Goal: Task Accomplishment & Management: Complete application form

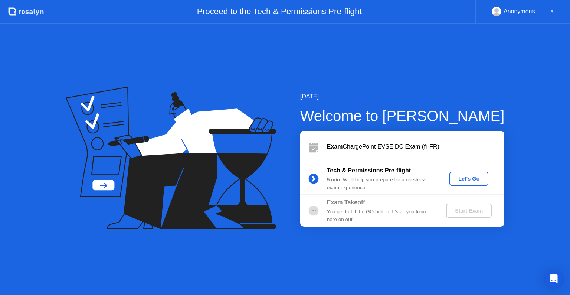
click at [478, 179] on div "Let's Go" at bounding box center [469, 179] width 33 height 6
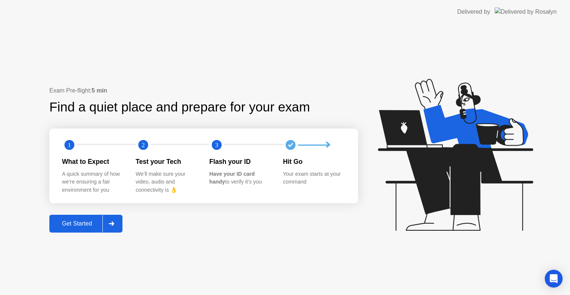
click at [79, 226] on div "Get Started" at bounding box center [77, 223] width 51 height 7
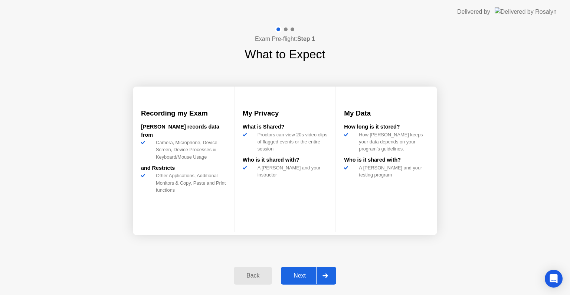
click at [325, 274] on icon at bounding box center [326, 275] width 6 height 4
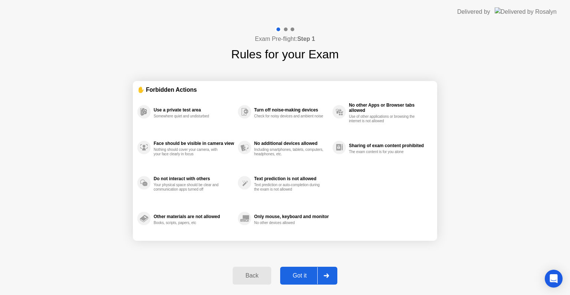
click at [258, 274] on div "Back" at bounding box center [252, 275] width 34 height 7
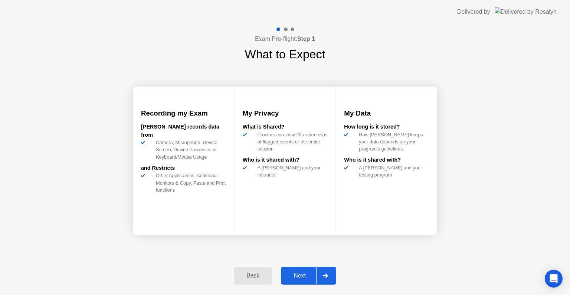
click at [331, 275] on div at bounding box center [325, 275] width 18 height 17
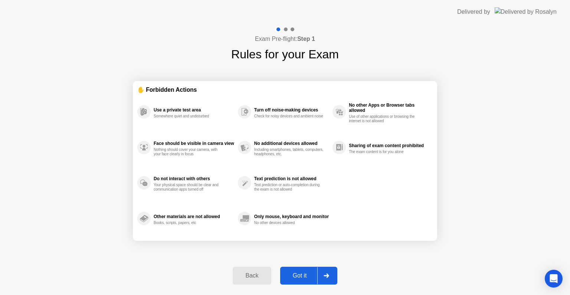
click at [331, 275] on div at bounding box center [326, 275] width 18 height 17
select select "**********"
select select "*******"
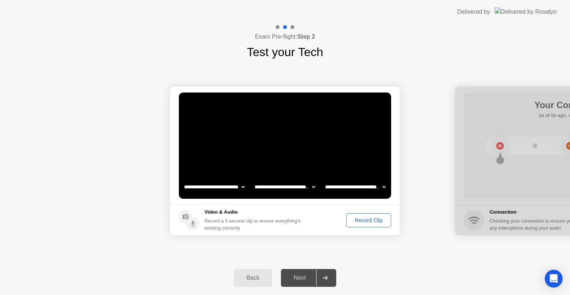
click at [368, 223] on div "Record Clip" at bounding box center [369, 220] width 40 height 6
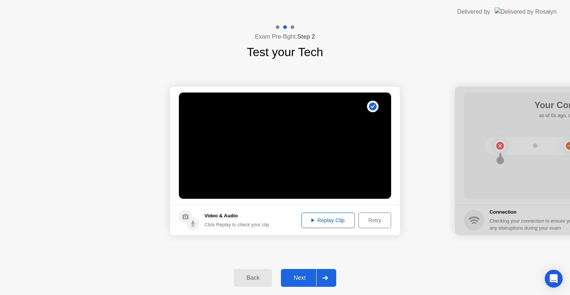
click at [377, 224] on button "Retry" at bounding box center [375, 220] width 33 height 16
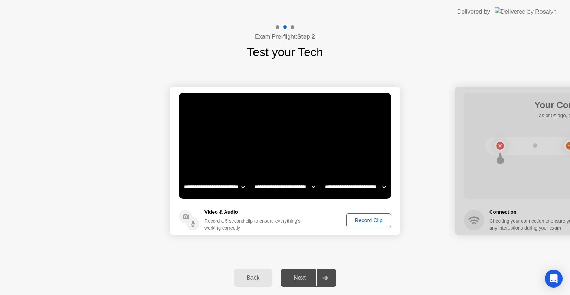
click at [377, 222] on div "Record Clip" at bounding box center [369, 220] width 40 height 6
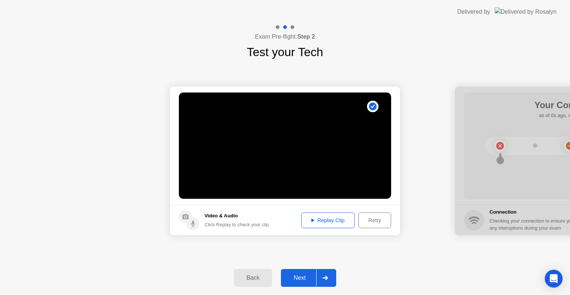
click at [377, 220] on div "Retry" at bounding box center [374, 220] width 27 height 6
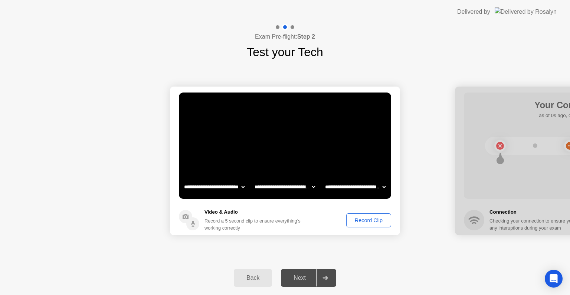
click at [377, 218] on div "Record Clip" at bounding box center [369, 220] width 40 height 6
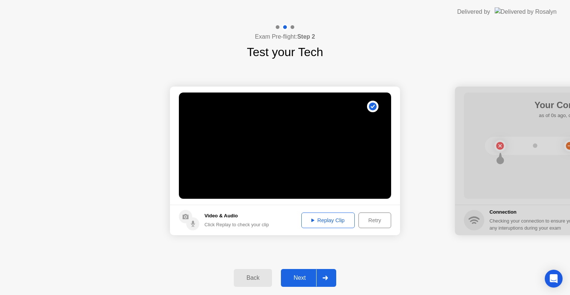
click at [320, 282] on div at bounding box center [325, 277] width 18 height 17
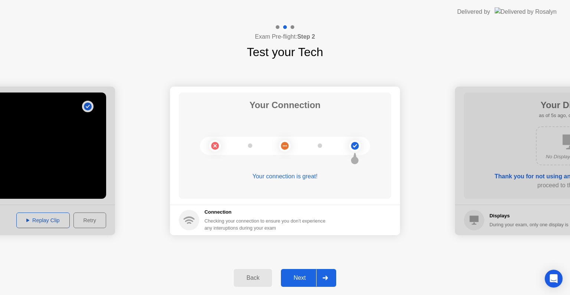
click at [294, 282] on button "Next" at bounding box center [308, 278] width 55 height 18
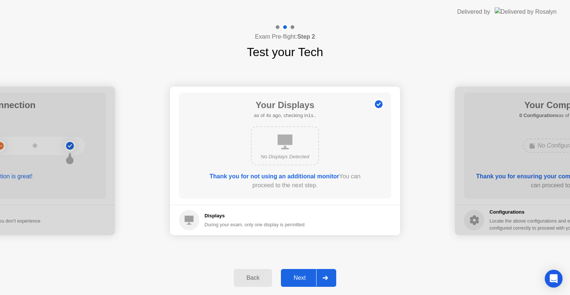
click at [300, 281] on div "Next" at bounding box center [299, 277] width 33 height 7
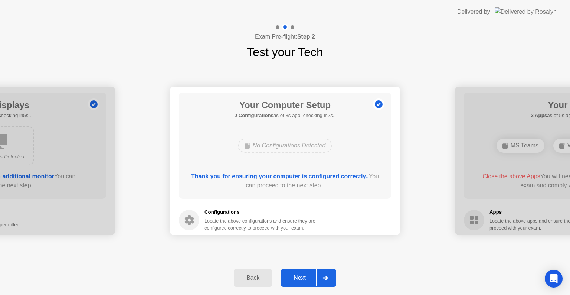
click at [301, 280] on div "Next" at bounding box center [299, 277] width 33 height 7
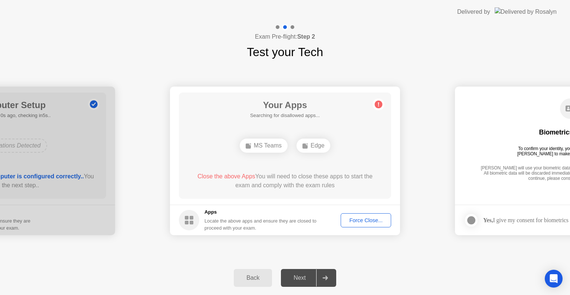
click at [360, 217] on div "Force Close..." at bounding box center [365, 220] width 45 height 6
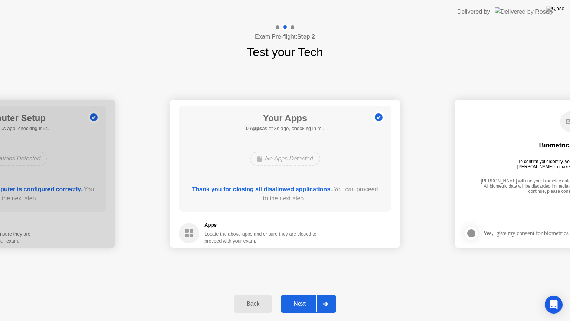
click at [303, 294] on button "Next" at bounding box center [308, 304] width 55 height 18
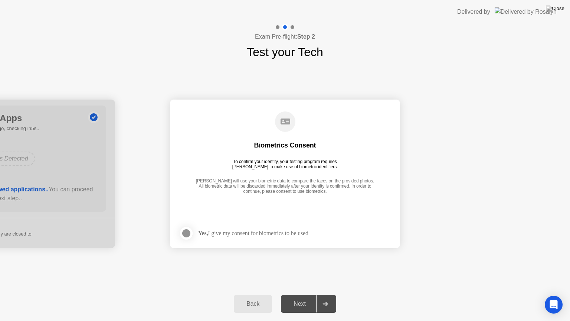
click at [186, 233] on div at bounding box center [186, 233] width 9 height 9
click at [304, 294] on div "Next" at bounding box center [299, 303] width 33 height 7
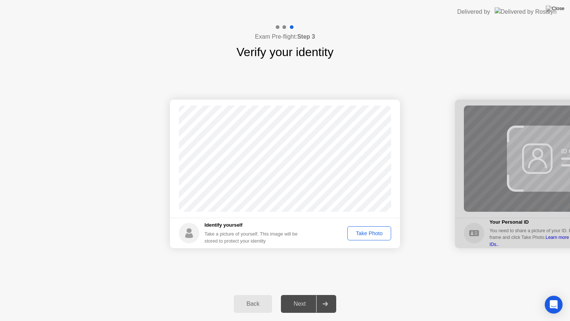
click at [372, 234] on div "Take Photo" at bounding box center [369, 233] width 39 height 6
click at [372, 234] on div "Retake" at bounding box center [374, 233] width 29 height 6
click at [372, 234] on div "Take Photo" at bounding box center [369, 233] width 39 height 6
click at [304, 294] on div "Next" at bounding box center [299, 303] width 33 height 7
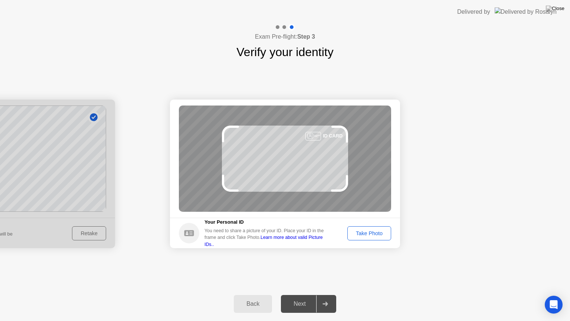
click at [366, 235] on div "Take Photo" at bounding box center [369, 233] width 39 height 6
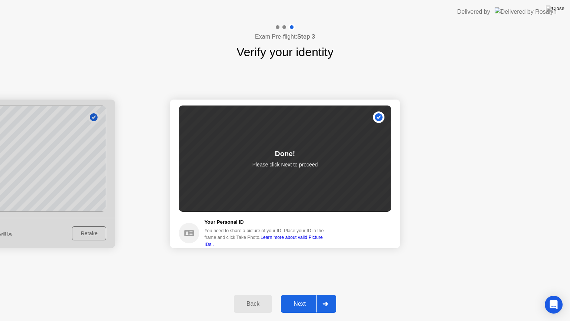
click at [297, 294] on div "Next" at bounding box center [299, 303] width 33 height 7
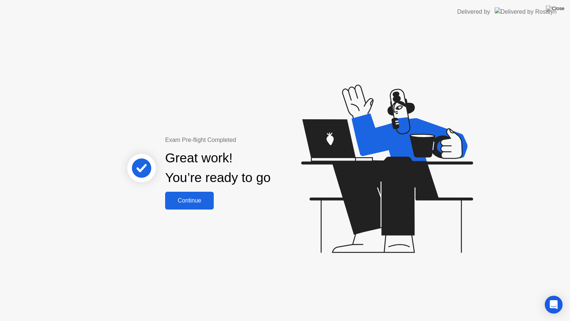
click at [185, 201] on div "Continue" at bounding box center [189, 200] width 44 height 7
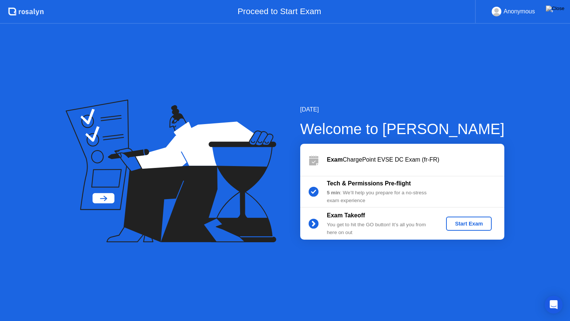
click at [467, 222] on div "Start Exam" at bounding box center [469, 224] width 40 height 6
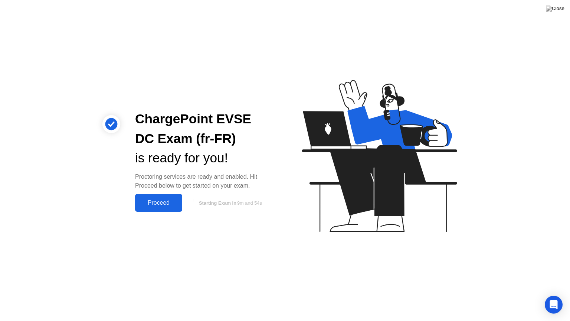
click at [167, 204] on div "Proceed" at bounding box center [158, 202] width 43 height 7
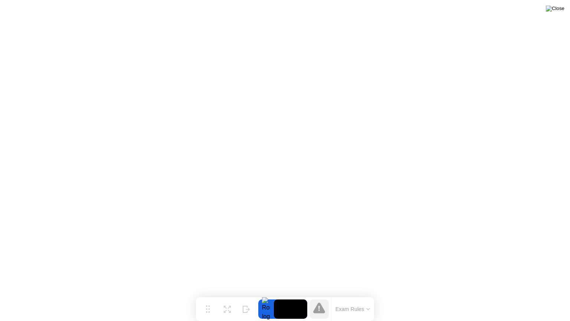
click at [561, 10] on img at bounding box center [555, 9] width 19 height 6
